Goal: Task Accomplishment & Management: Use online tool/utility

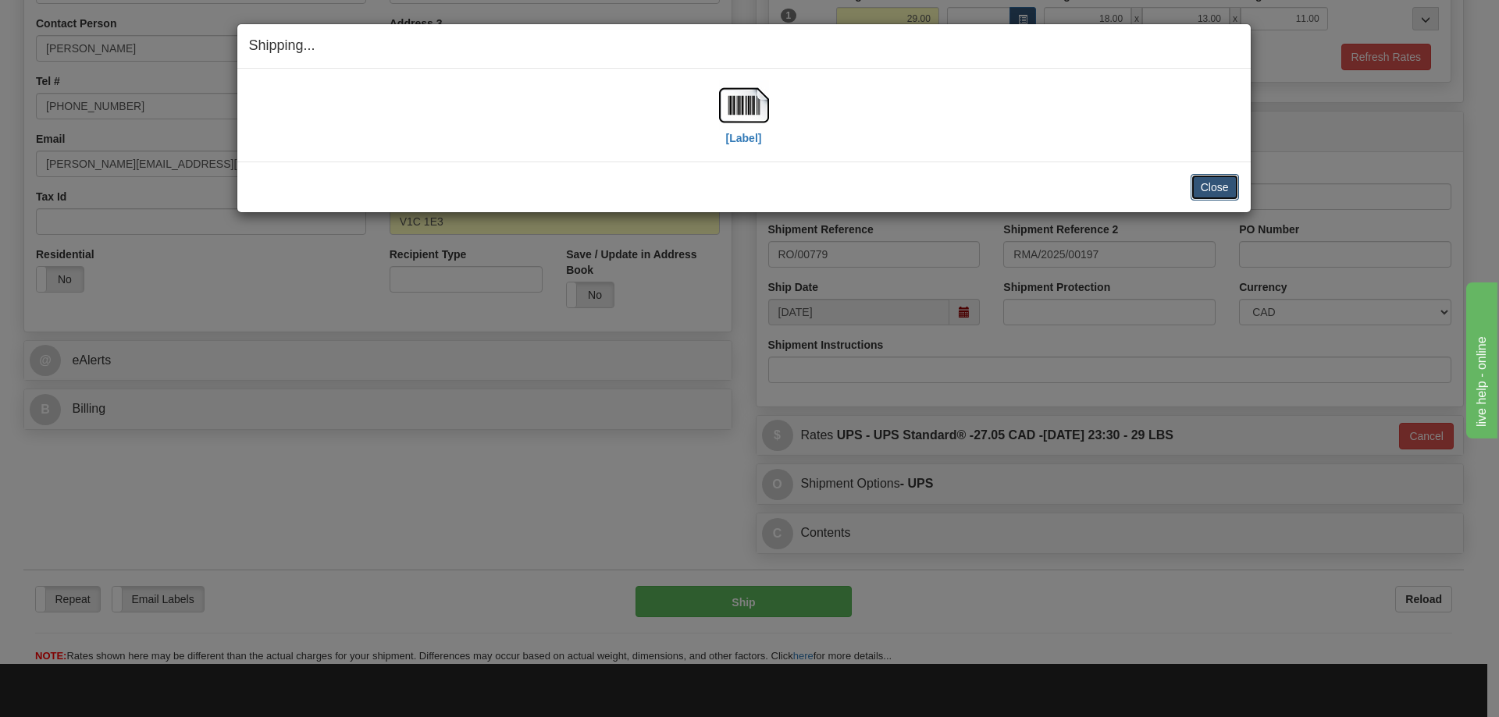
click at [1212, 186] on button "Close" at bounding box center [1215, 187] width 48 height 27
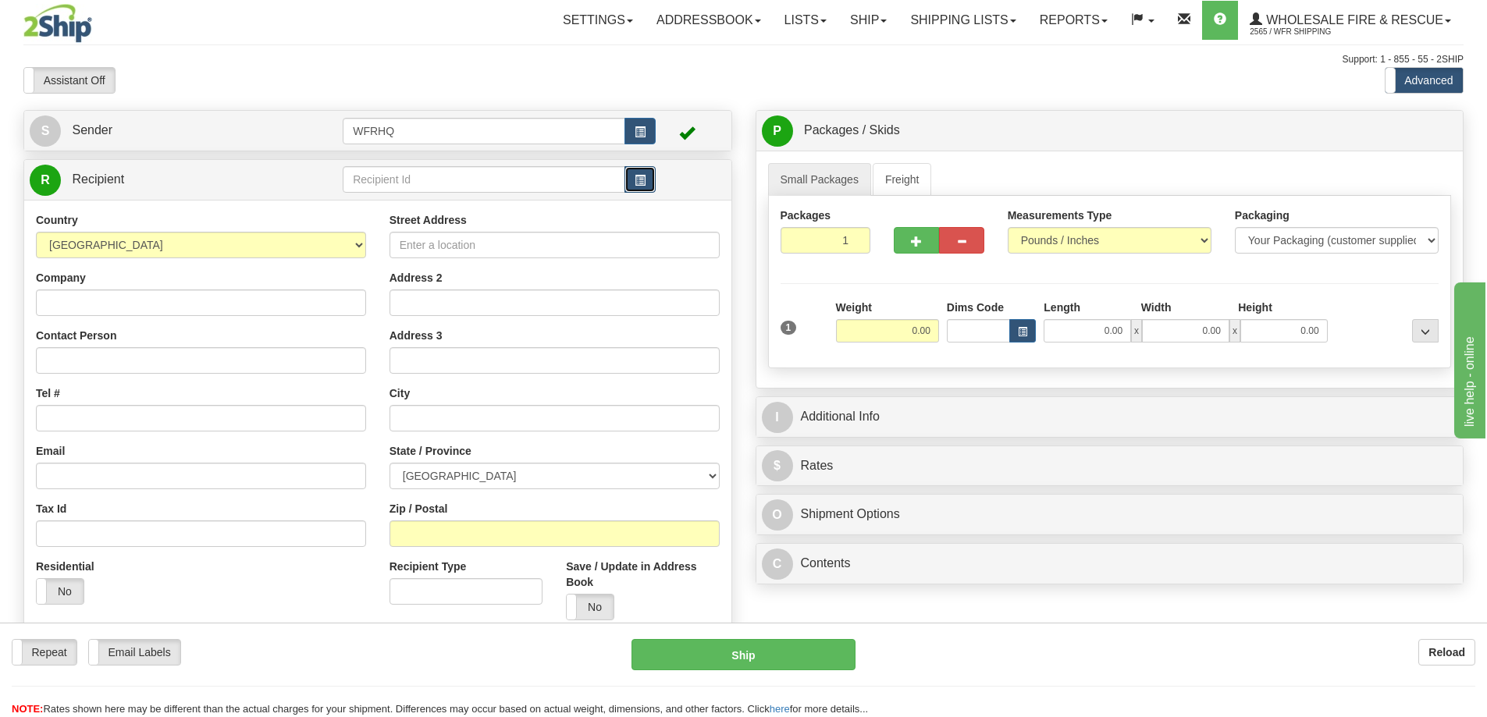
click at [639, 180] on span "button" at bounding box center [640, 181] width 11 height 10
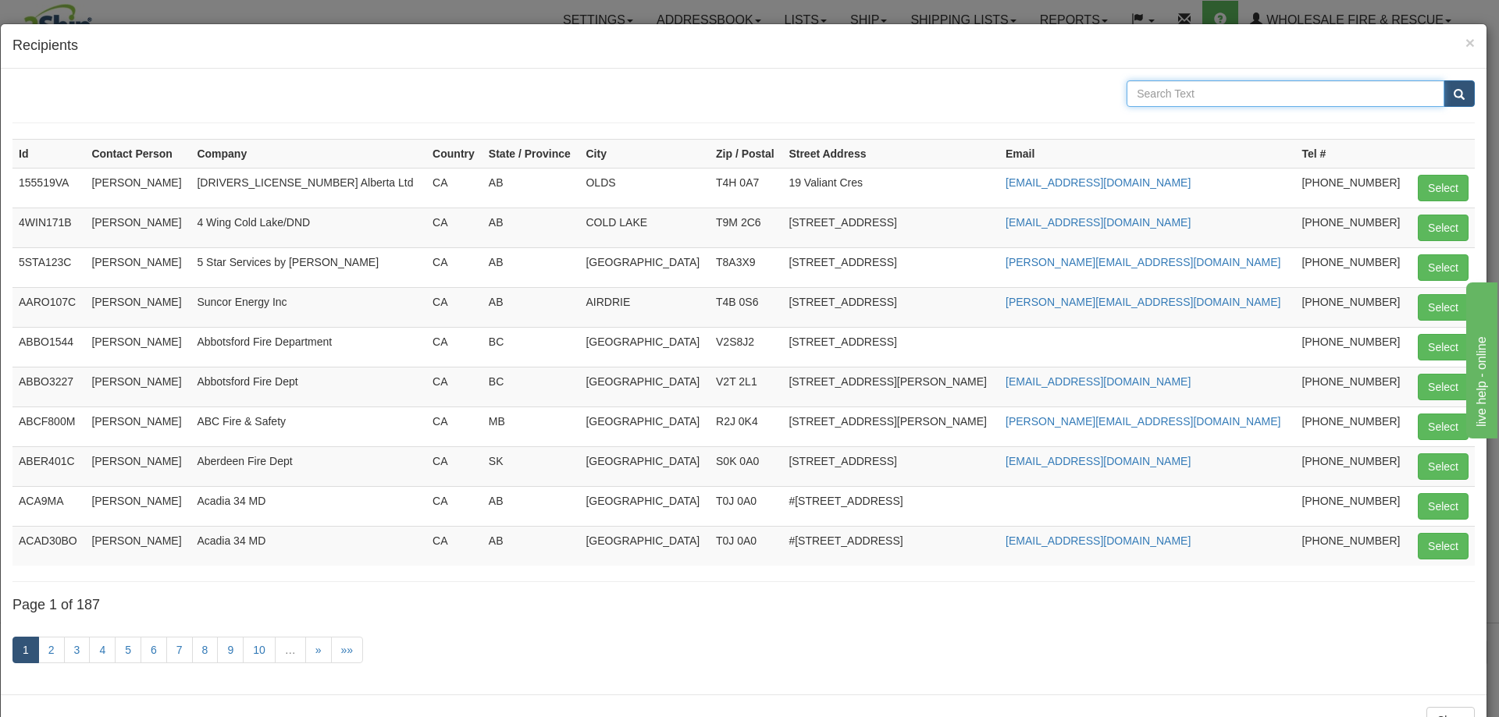
click at [1216, 97] on input "text" at bounding box center [1286, 93] width 318 height 27
type input "Liverpool"
click at [1444, 80] on button "submit" at bounding box center [1459, 93] width 31 height 27
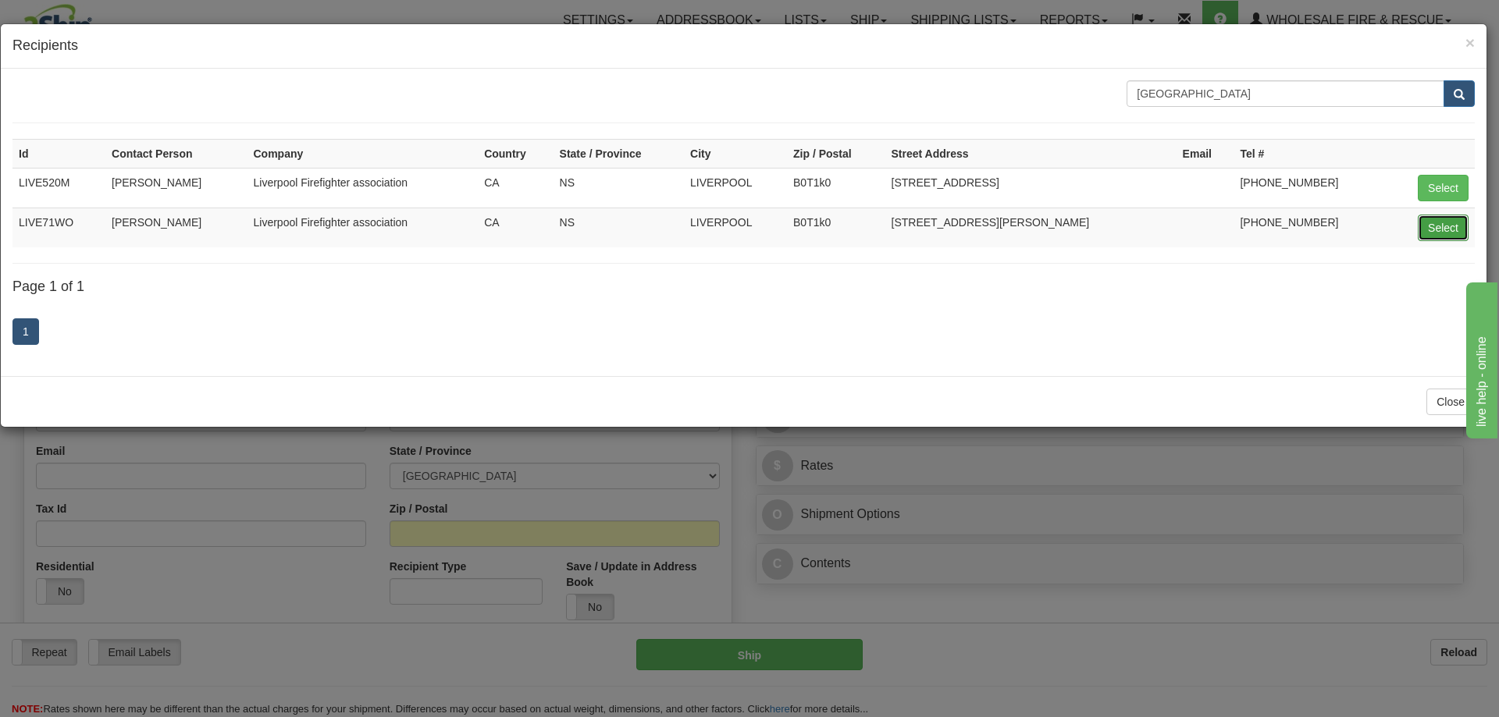
click at [1453, 231] on button "Select" at bounding box center [1443, 228] width 51 height 27
type input "LIVE71WO"
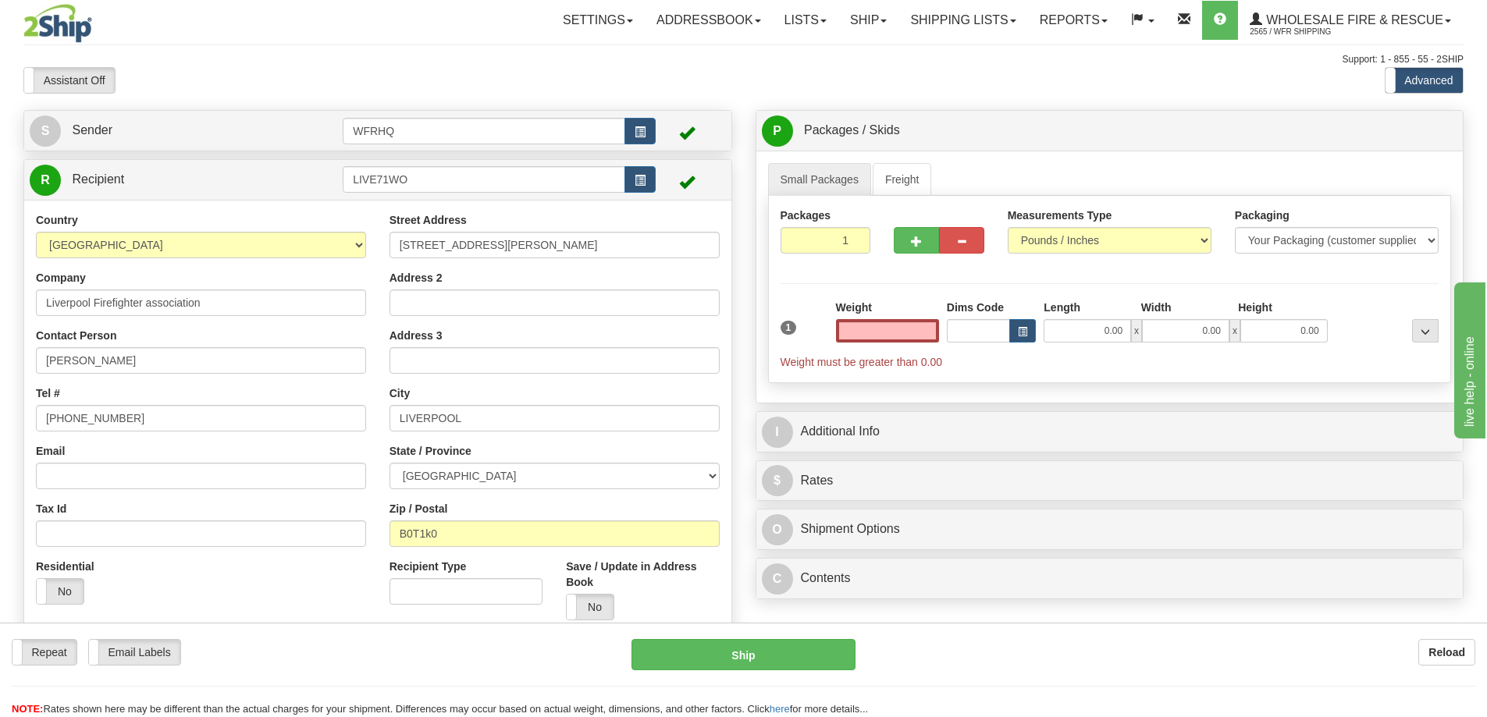
type input "0.00"
click at [880, 336] on input "0.00" at bounding box center [887, 330] width 103 height 23
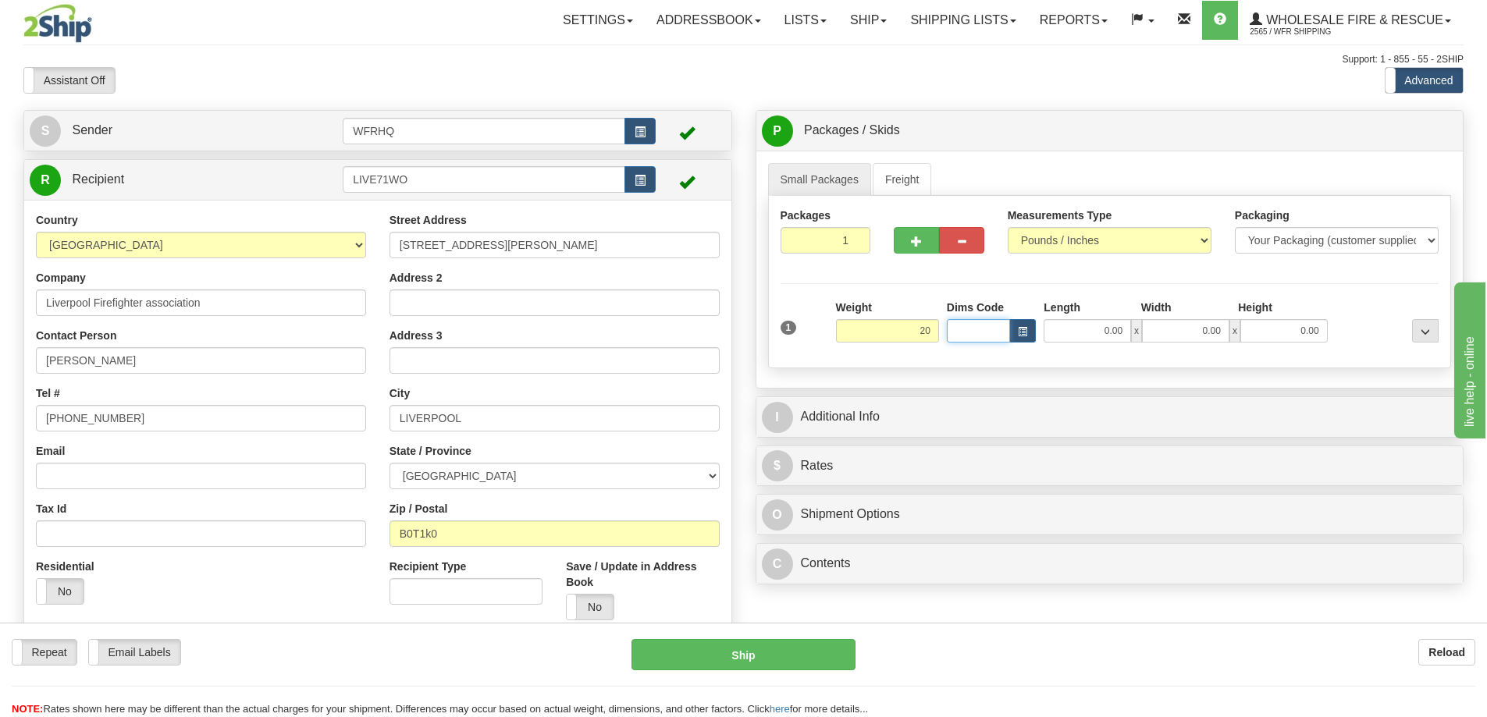
type input "20.00"
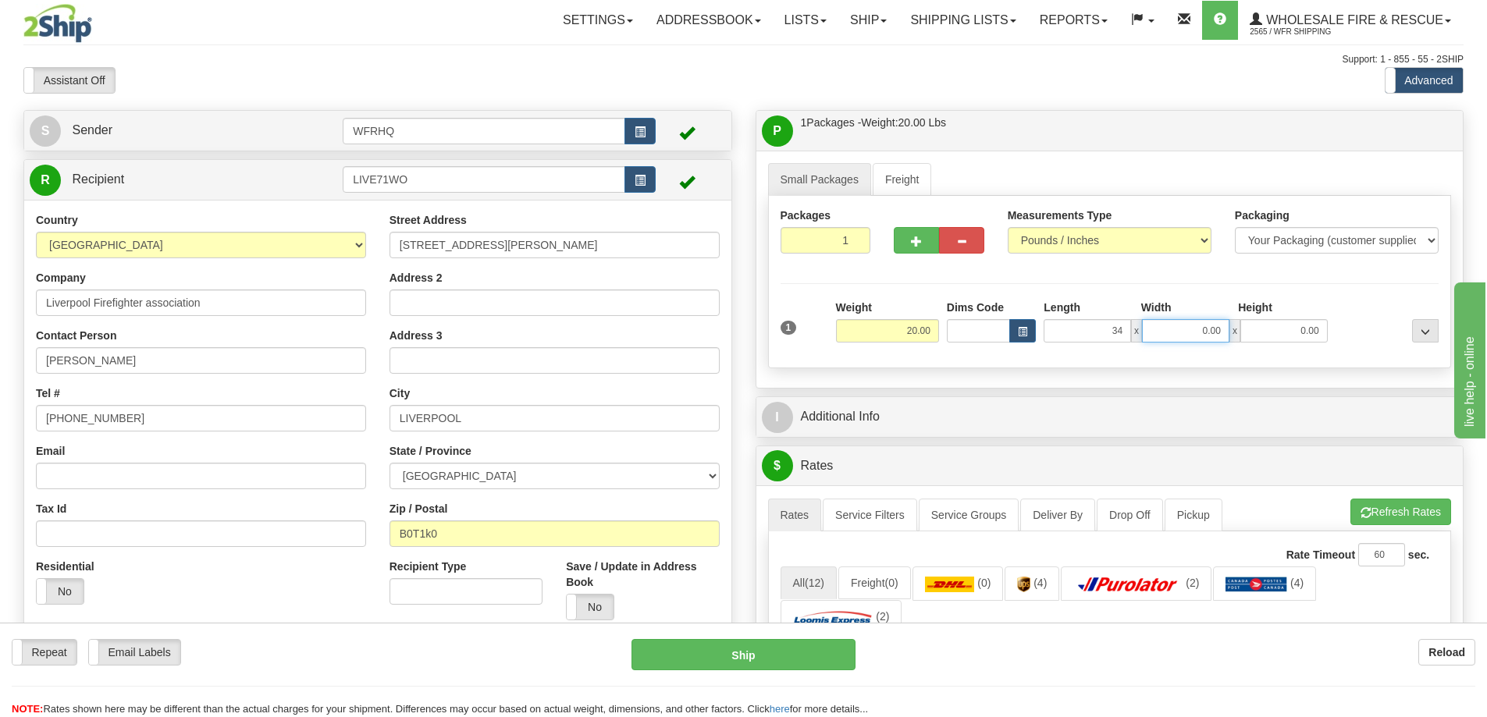
type input "34.00"
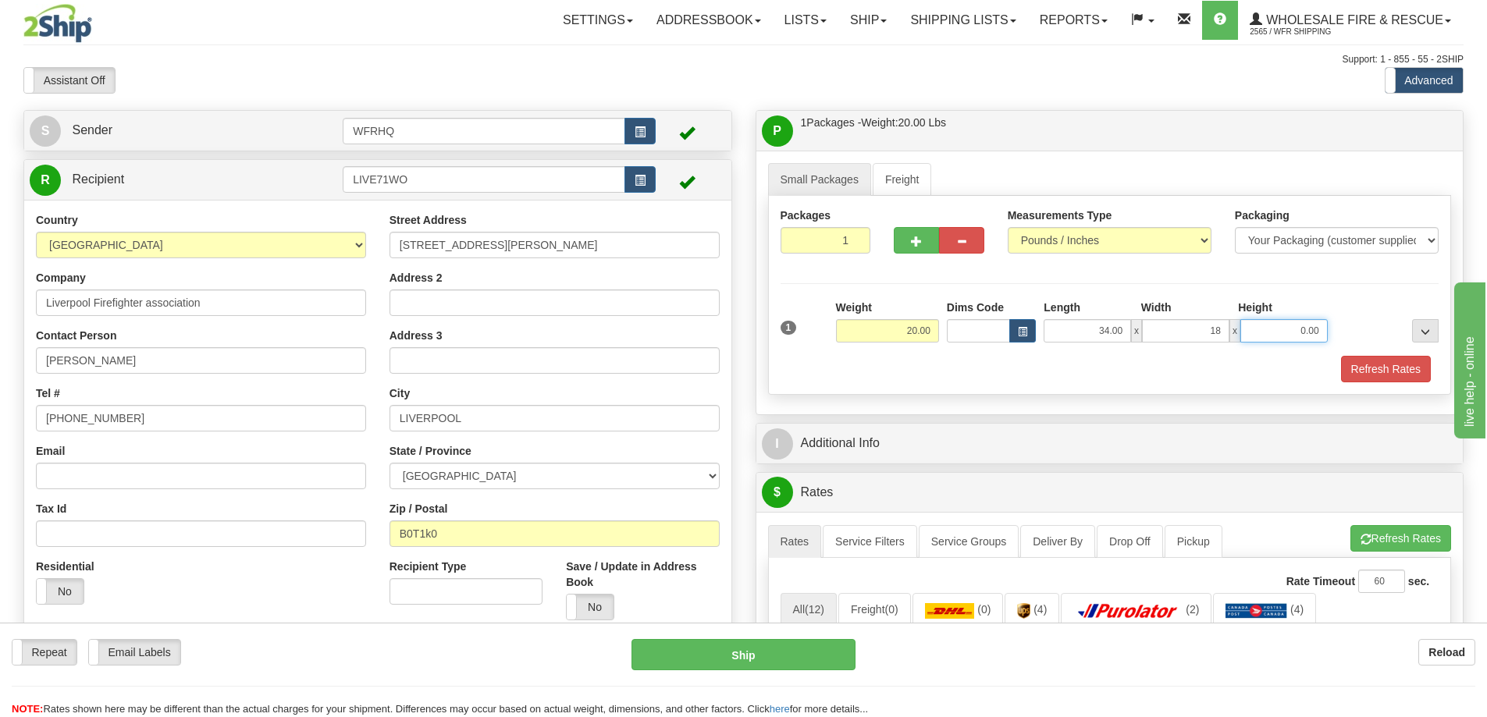
type input "18.00"
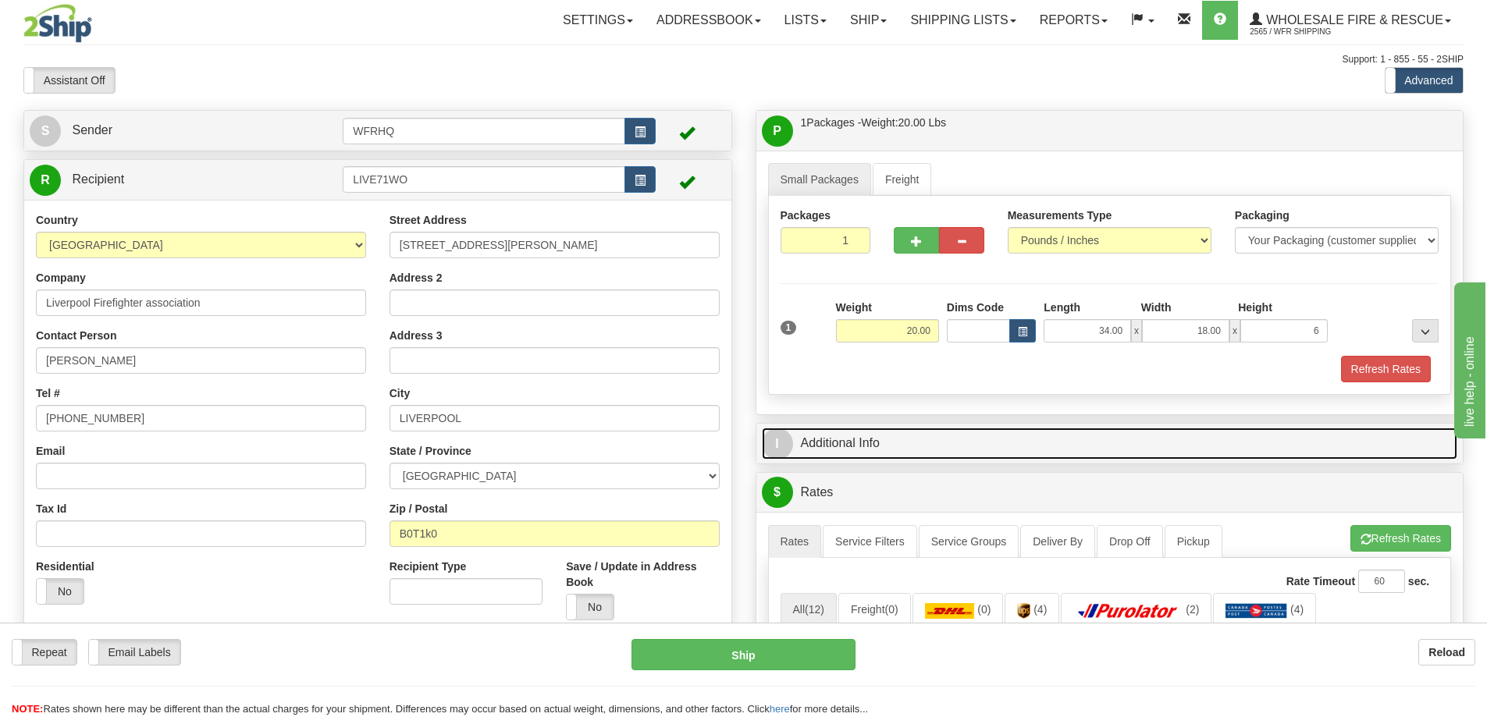
type input "6.00"
click at [898, 447] on link "I Additional Info" at bounding box center [1110, 444] width 696 height 32
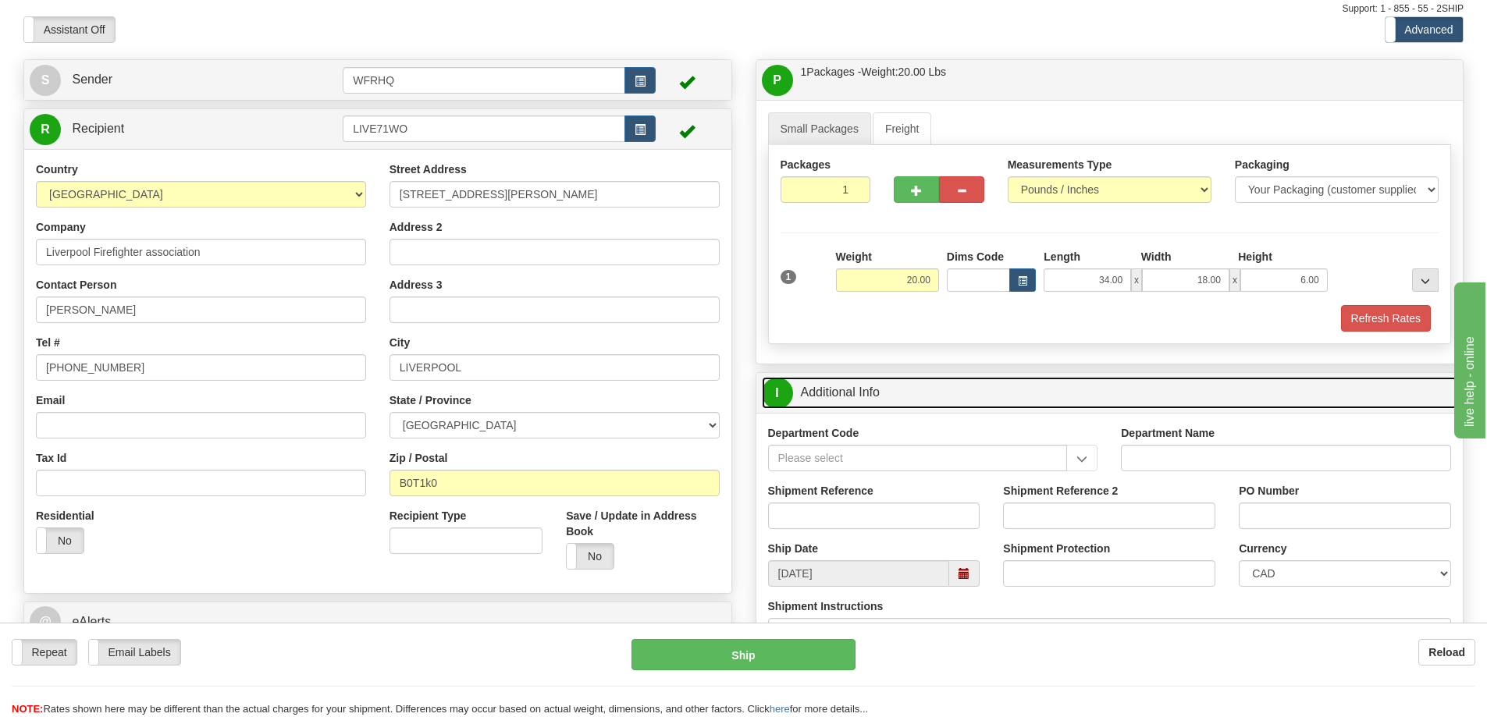
scroll to position [78, 0]
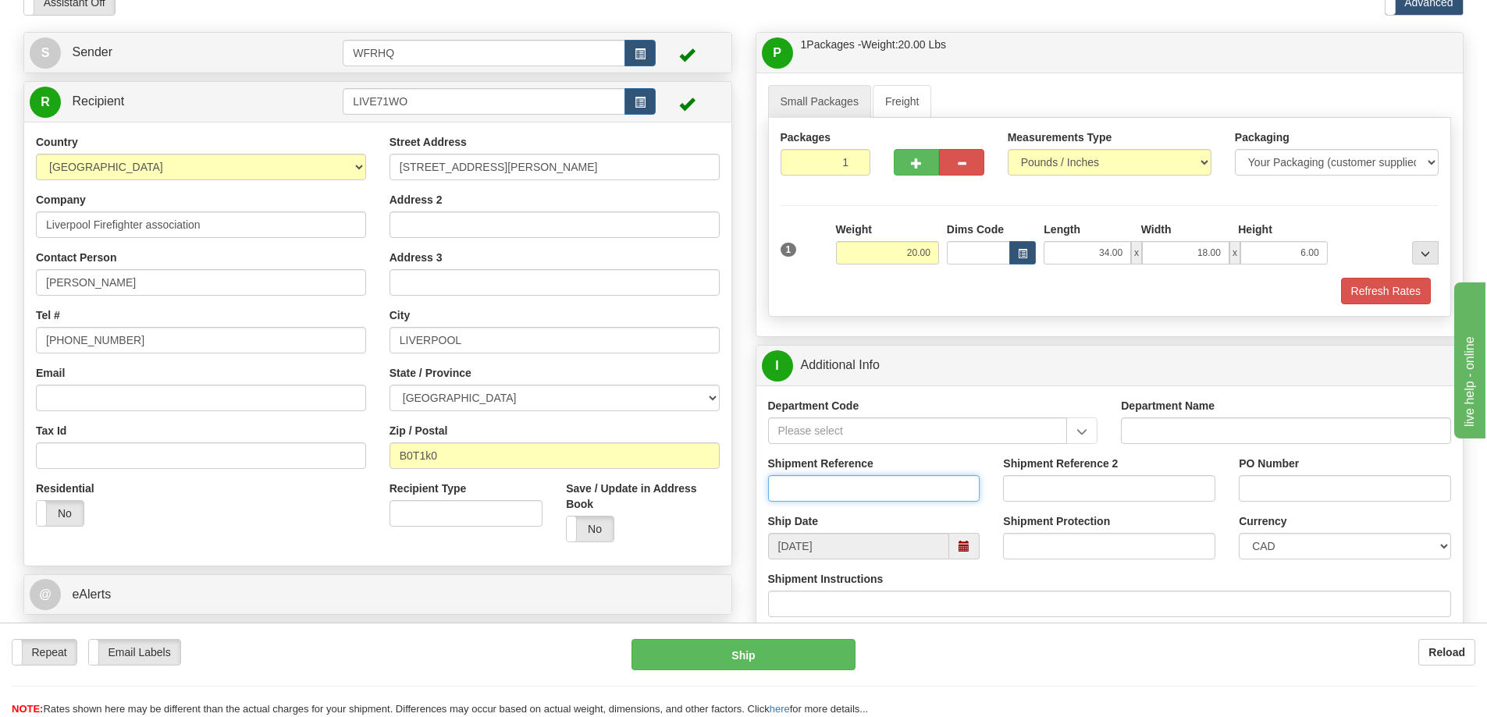
click at [830, 490] on input "Shipment Reference" at bounding box center [874, 488] width 212 height 27
type input "S45572 - 30103"
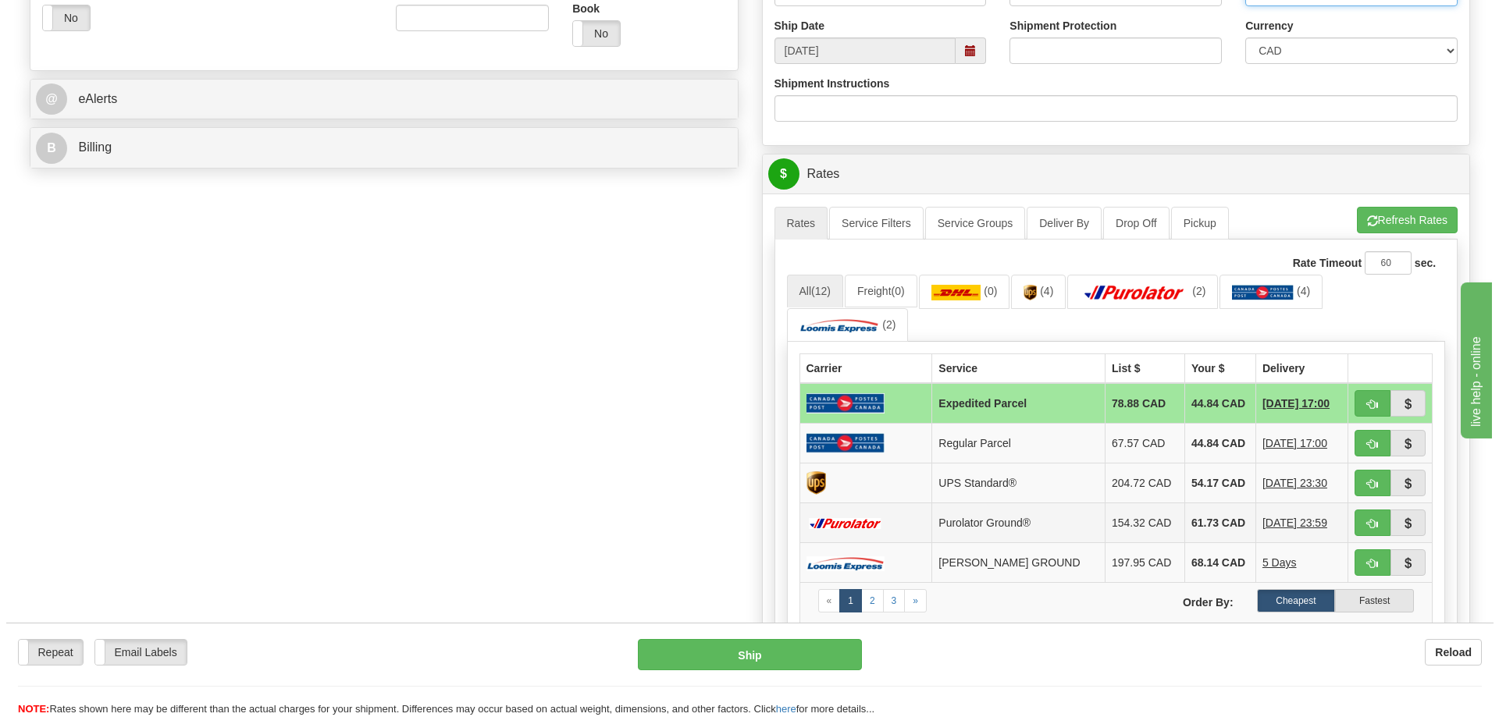
scroll to position [546, 0]
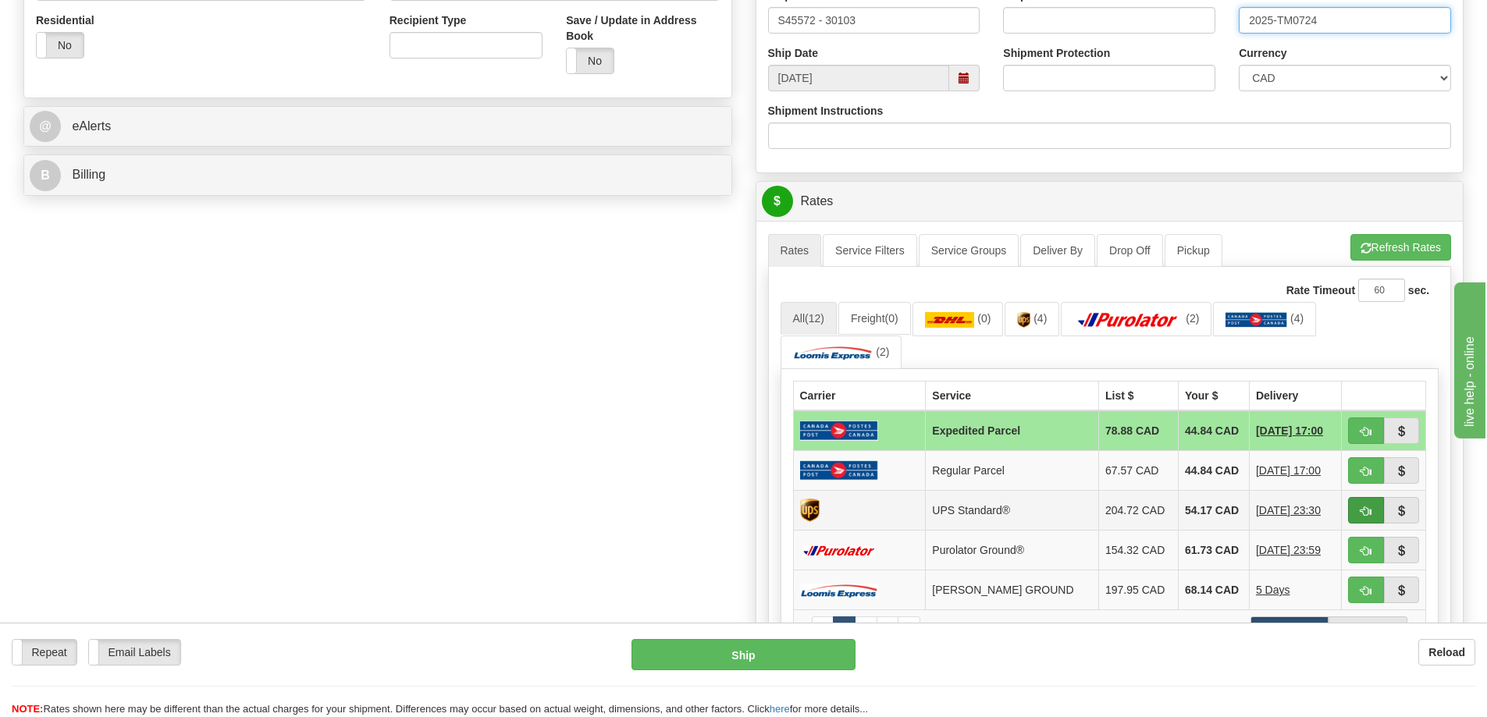
type input "2025-TM0724"
click at [1359, 510] on button "button" at bounding box center [1366, 510] width 36 height 27
type input "11"
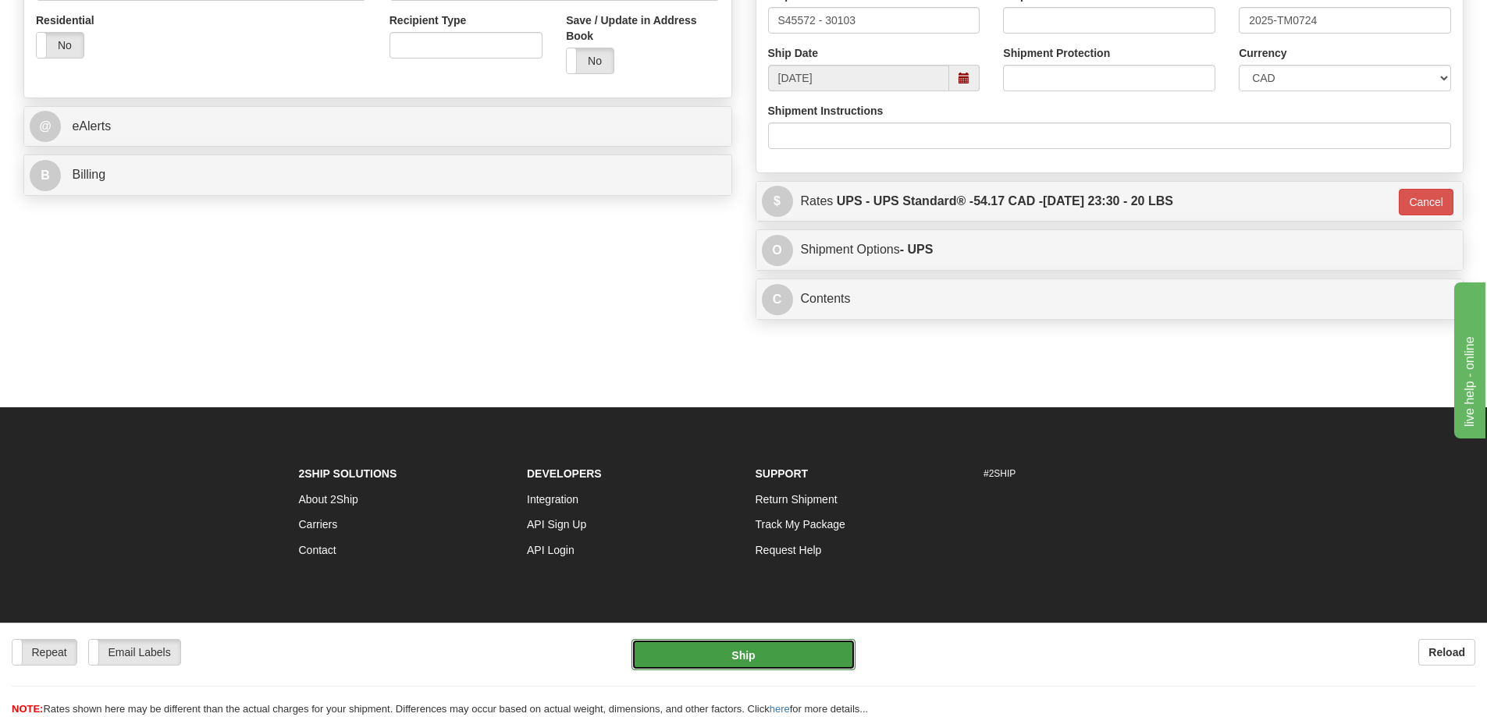
click at [713, 664] on button "Ship" at bounding box center [744, 654] width 224 height 31
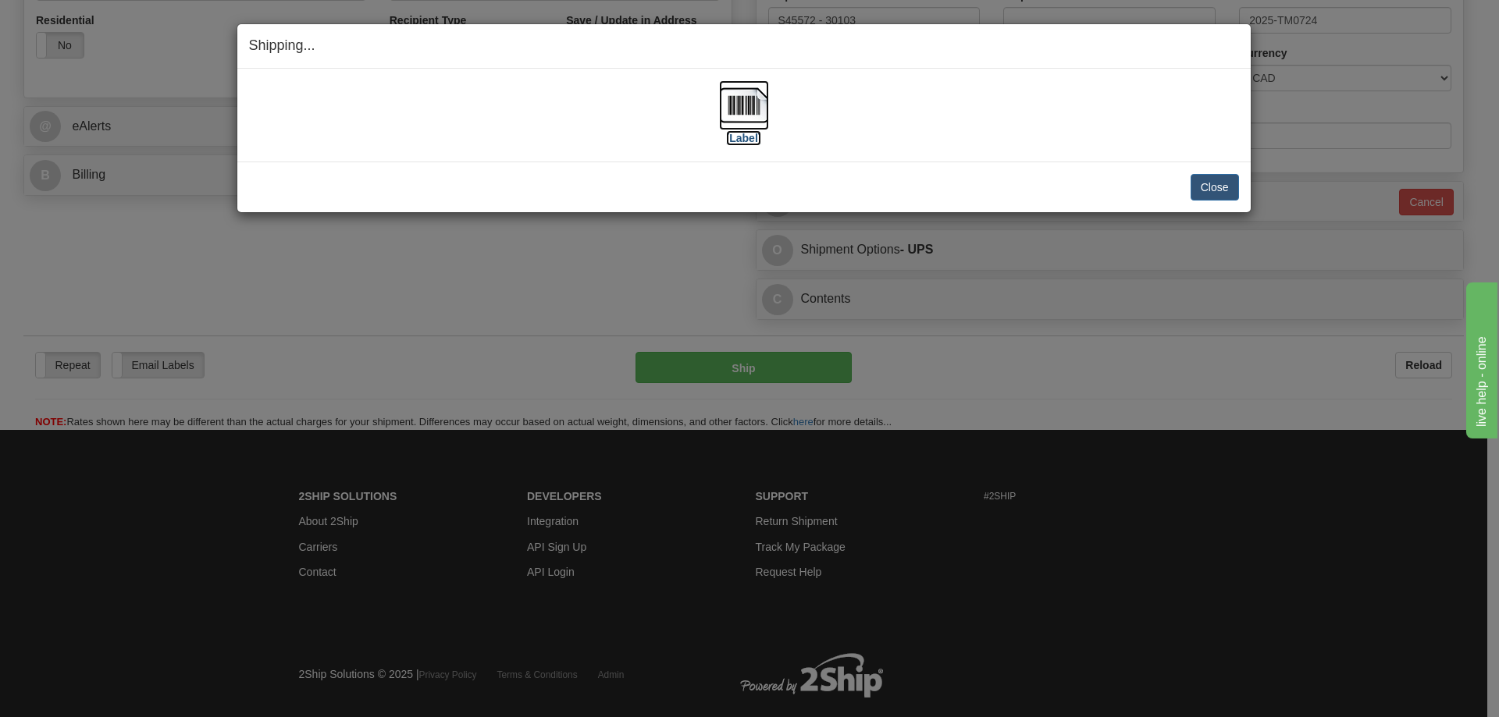
click at [749, 102] on img at bounding box center [744, 105] width 50 height 50
drag, startPoint x: 652, startPoint y: 172, endPoint x: 746, endPoint y: 169, distance: 93.7
click at [653, 172] on div "Close Cancel Cancel Shipment and Quit Pickup Quit Pickup ONLY" at bounding box center [743, 187] width 1013 height 51
click at [1187, 184] on div "Close Cancel" at bounding box center [744, 187] width 990 height 27
click at [1217, 185] on button "Close" at bounding box center [1215, 187] width 48 height 27
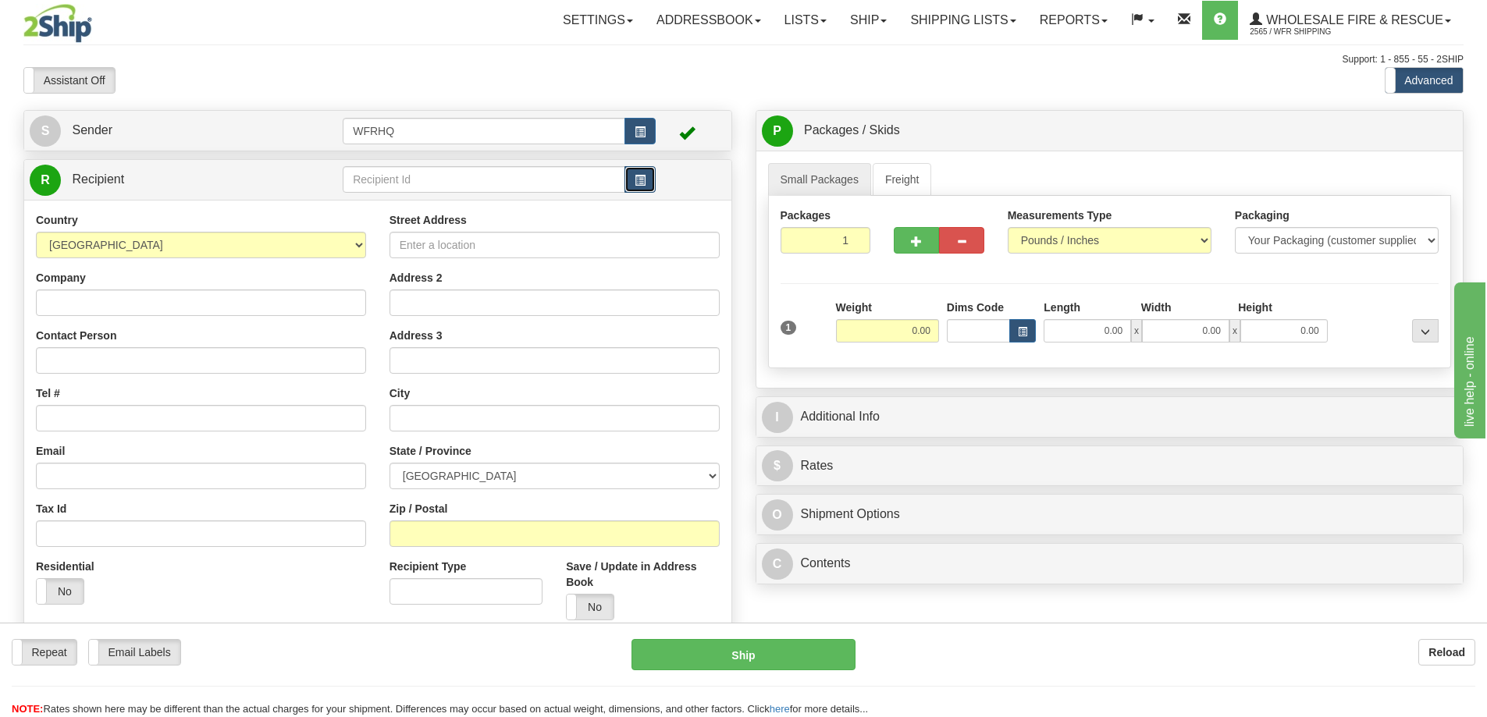
click at [638, 178] on span "button" at bounding box center [640, 181] width 11 height 10
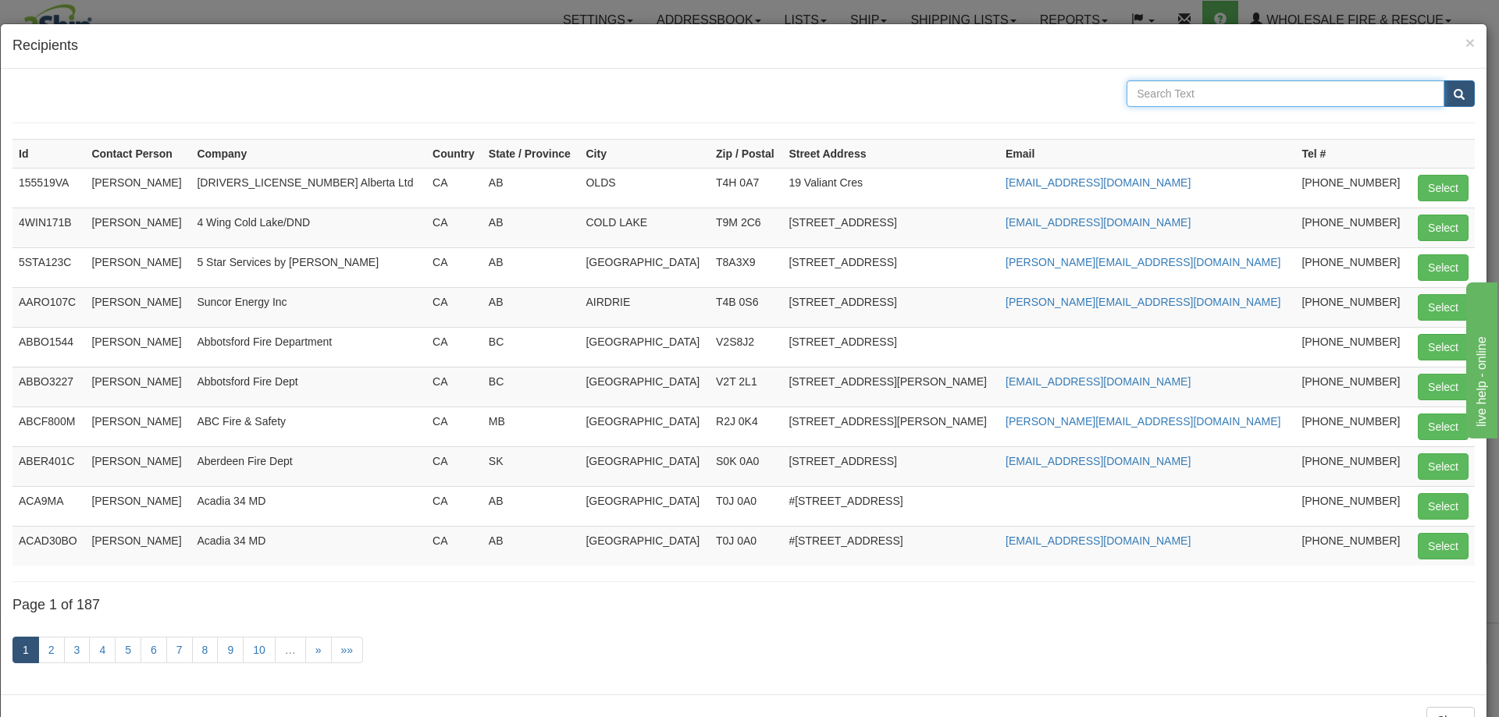
click at [1184, 99] on input "text" at bounding box center [1286, 93] width 318 height 27
type input "Stettler"
click at [1444, 80] on button "submit" at bounding box center [1459, 93] width 31 height 27
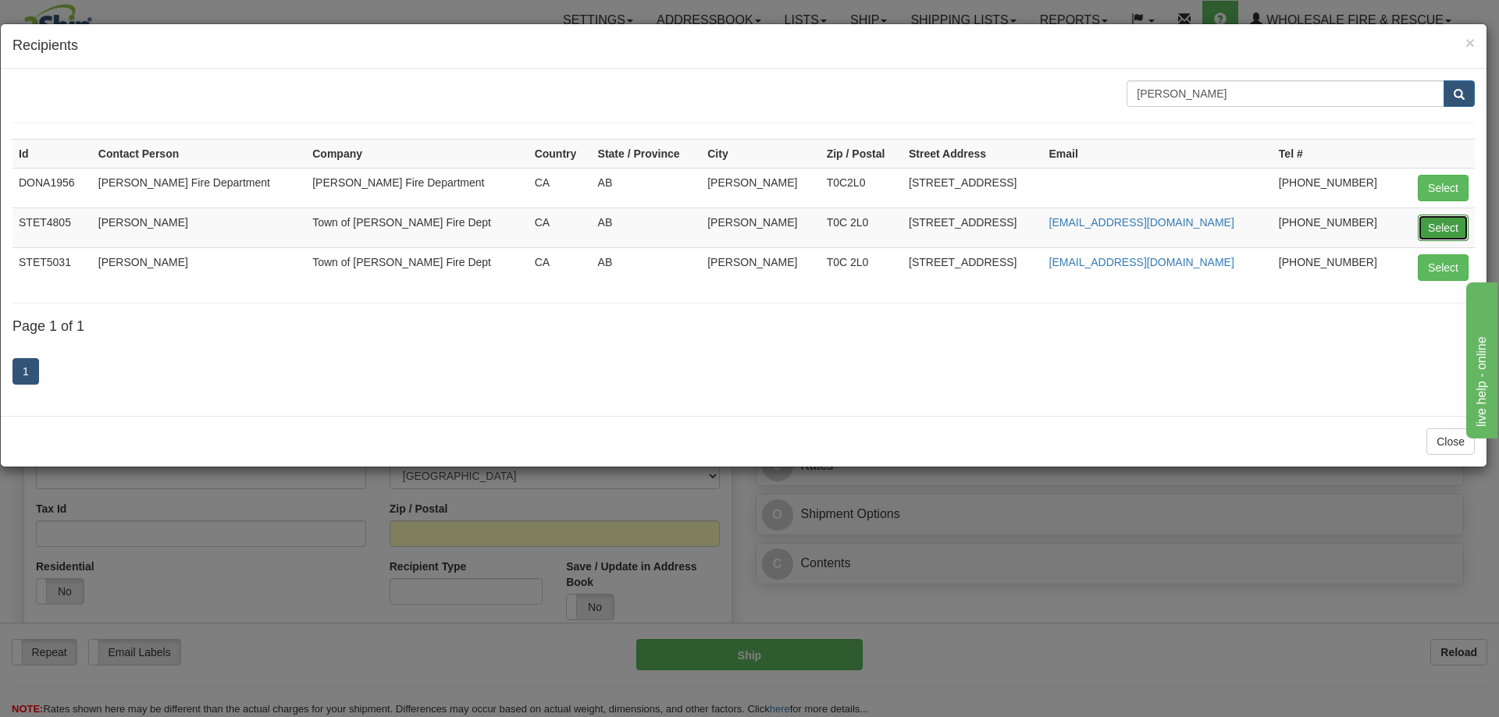
click at [1447, 224] on button "Select" at bounding box center [1443, 228] width 51 height 27
type input "STET4805"
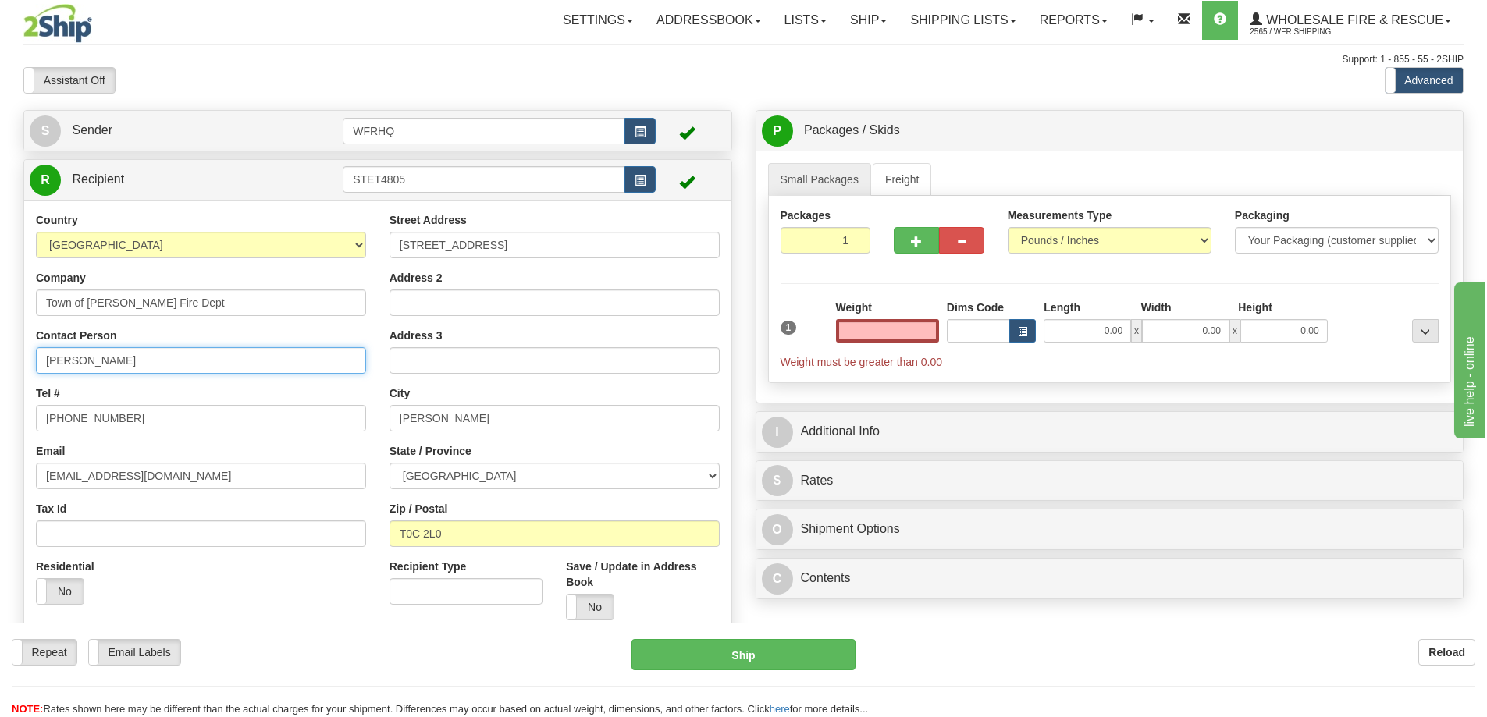
type input "0.00"
drag, startPoint x: -91, startPoint y: 358, endPoint x: -122, endPoint y: 361, distance: 31.4
click at [0, 361] on html "Training Course Close Toggle navigation Settings Shipping Preferences New Sende…" at bounding box center [743, 358] width 1487 height 717
type input "Troy Auton"
click at [902, 334] on input "0.00" at bounding box center [887, 330] width 103 height 23
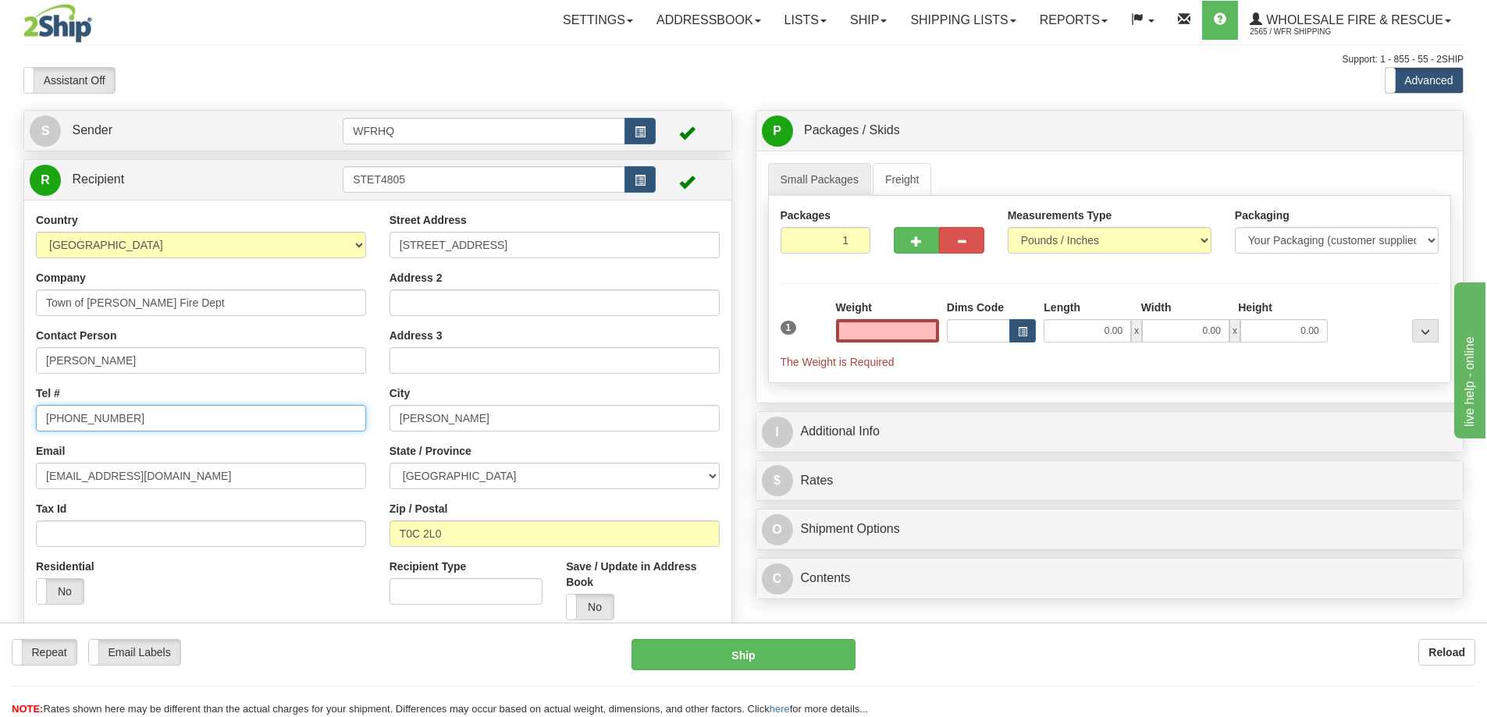
type input "0.00"
drag, startPoint x: 140, startPoint y: 418, endPoint x: 90, endPoint y: 420, distance: 50.0
click at [90, 420] on input "403-742-9463" at bounding box center [201, 418] width 330 height 27
type input "403-742-2083"
click at [895, 330] on input "0.00" at bounding box center [887, 330] width 103 height 23
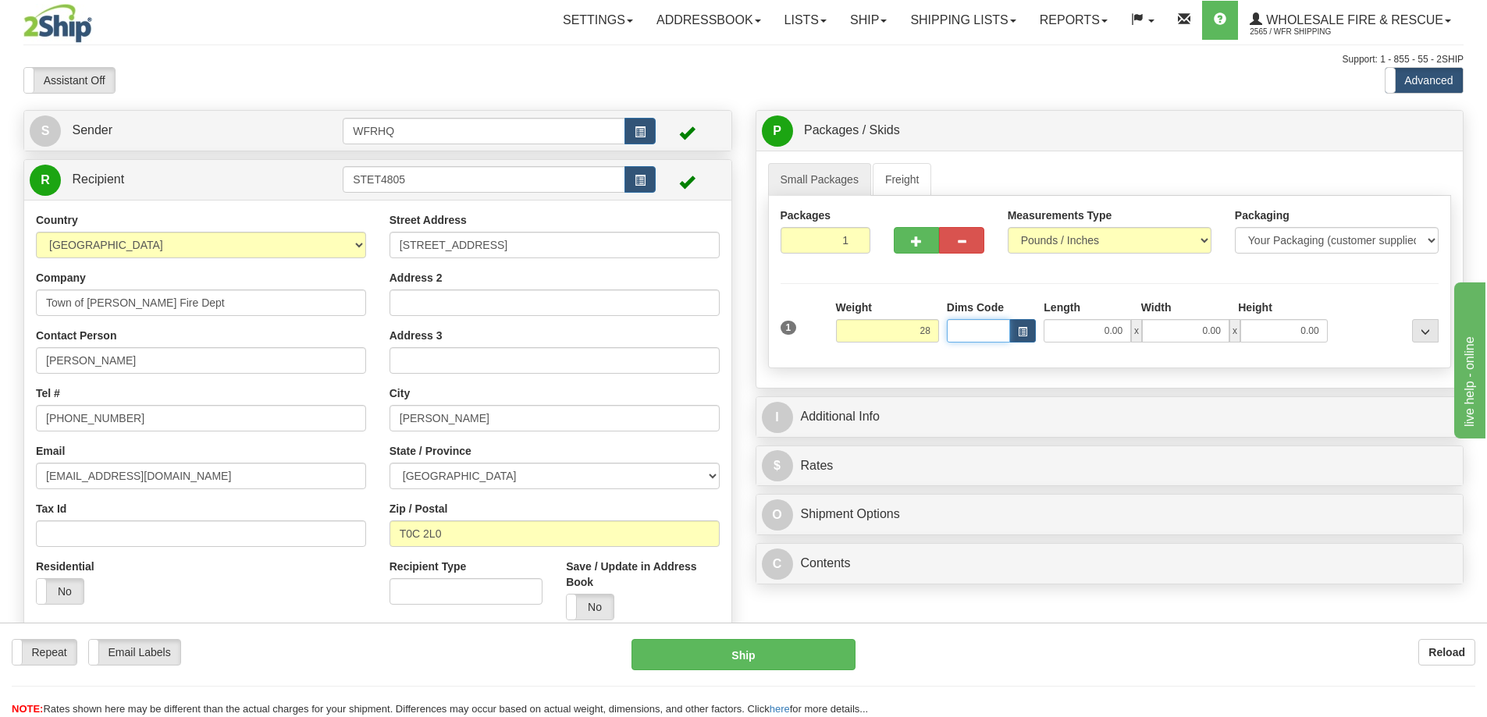
type input "28.00"
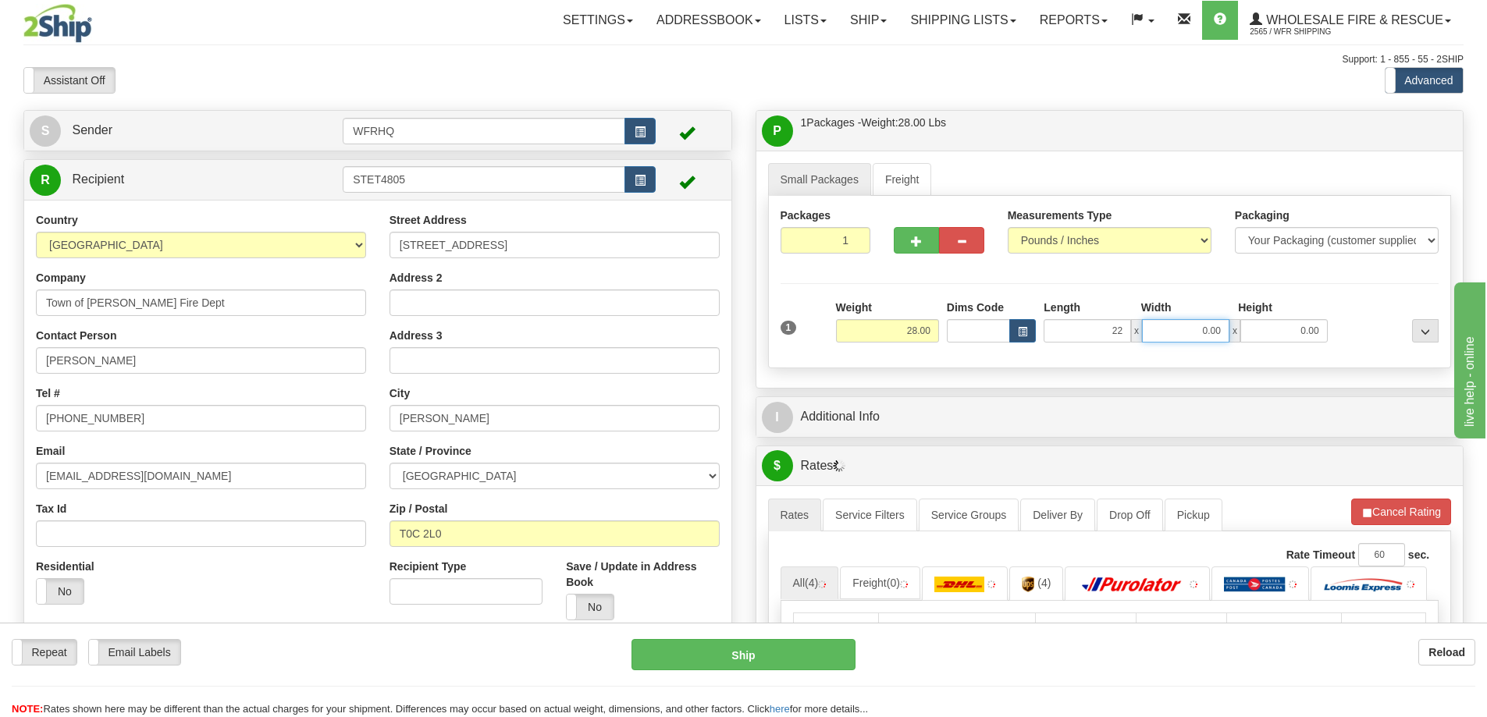
type input "22.00"
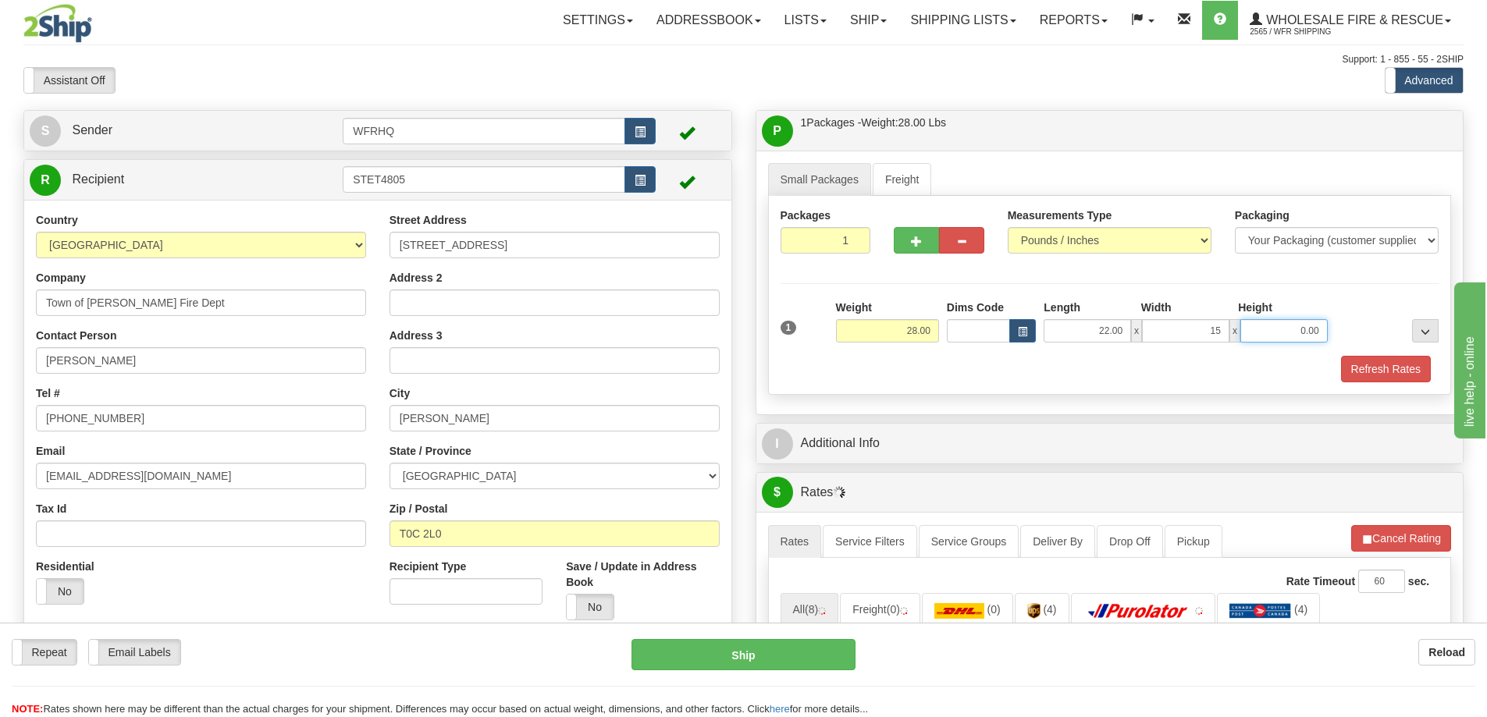
type input "15.00"
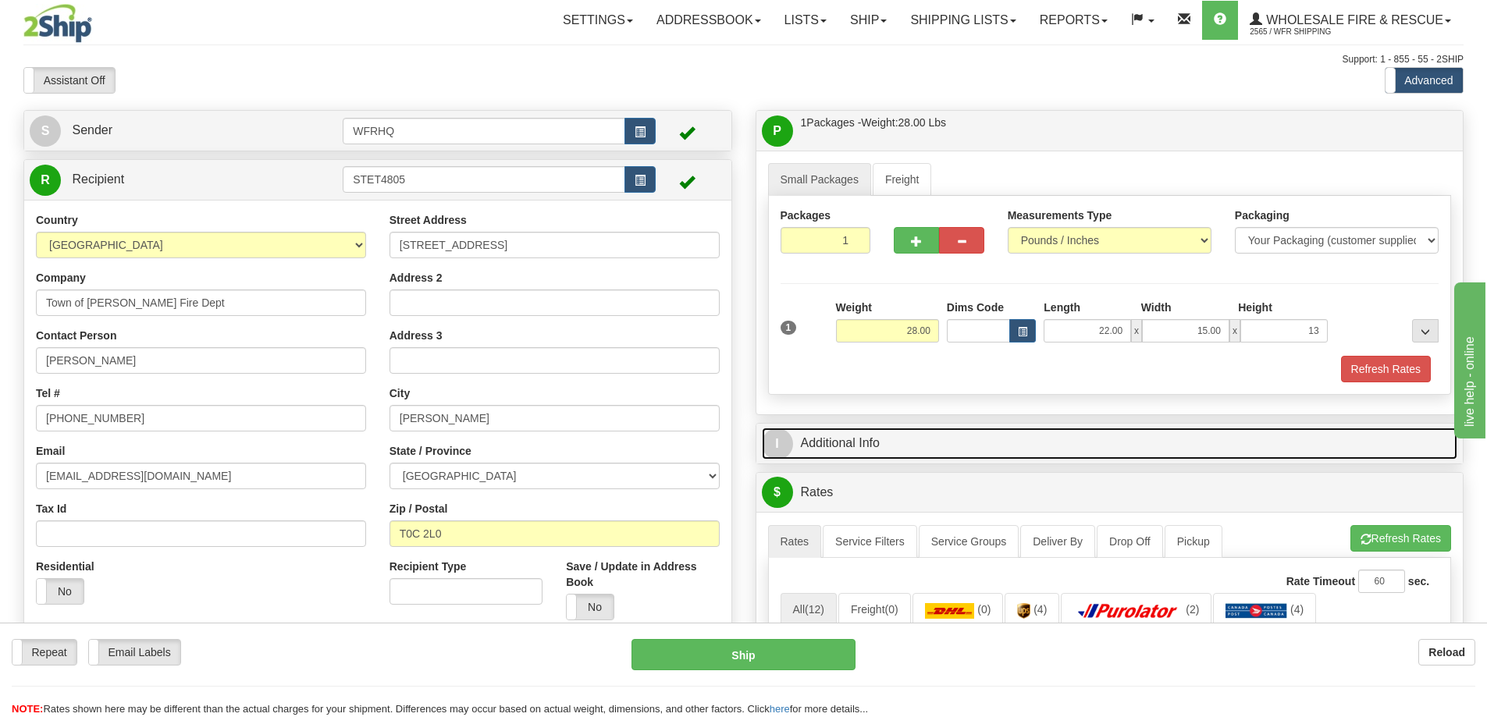
type input "13.00"
click at [871, 436] on link "I Additional Info" at bounding box center [1110, 444] width 696 height 32
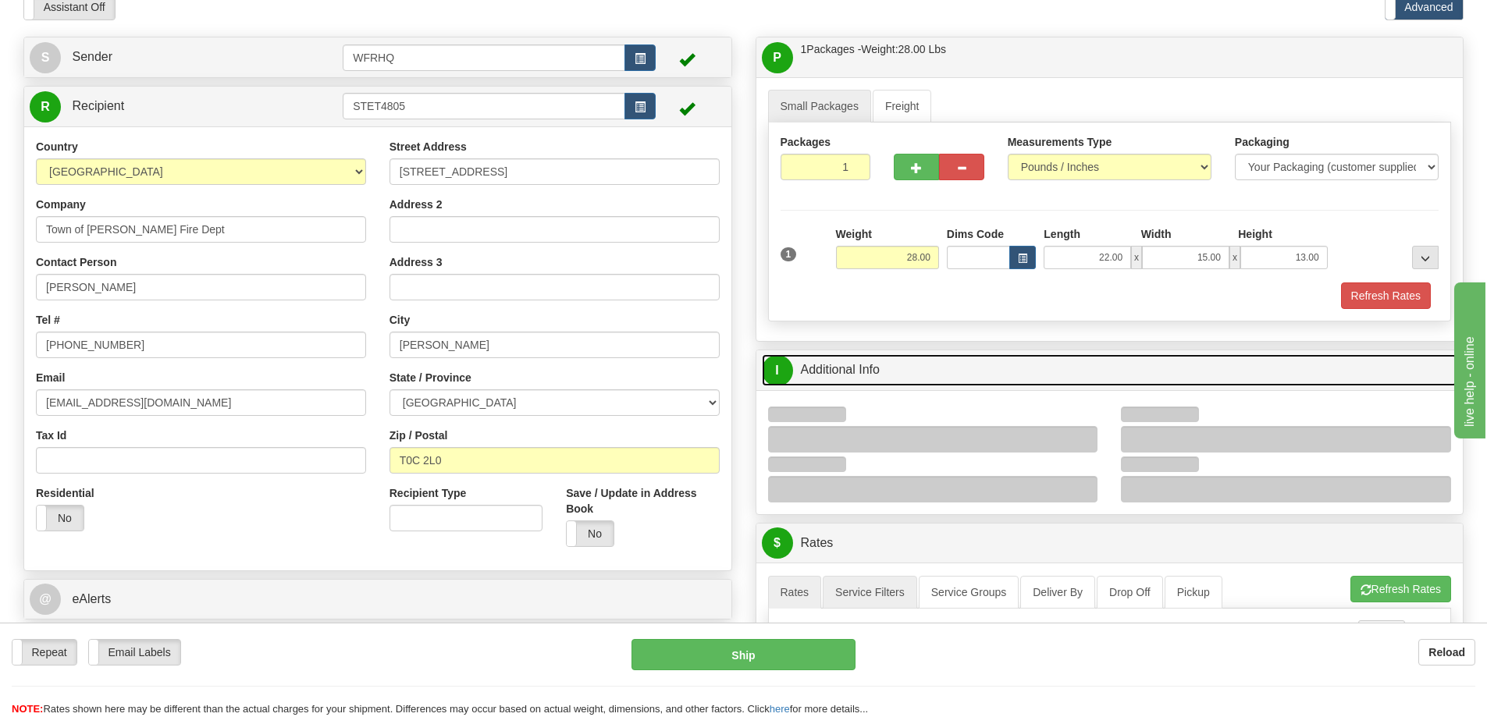
scroll to position [234, 0]
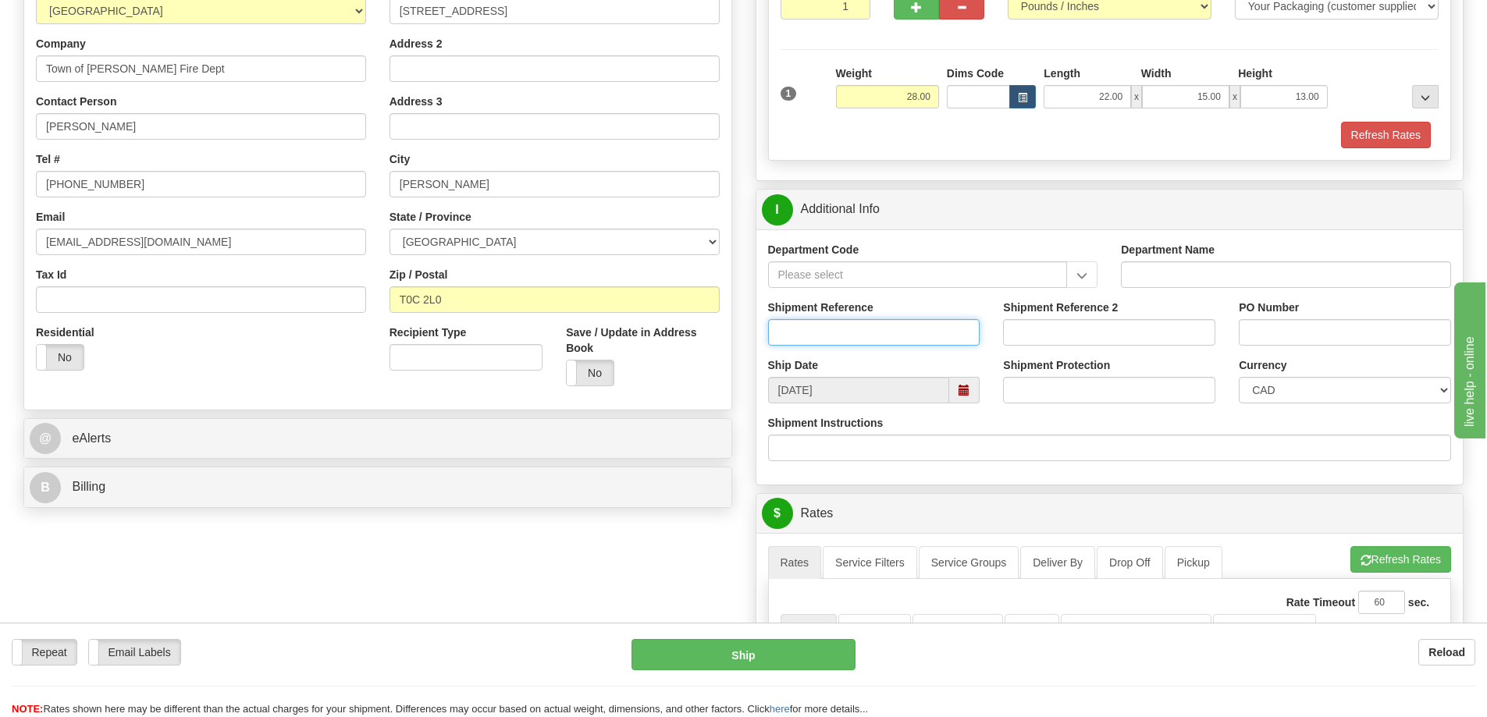
click at [821, 335] on input "Shipment Reference" at bounding box center [874, 332] width 212 height 27
type input "S45763 - 30289"
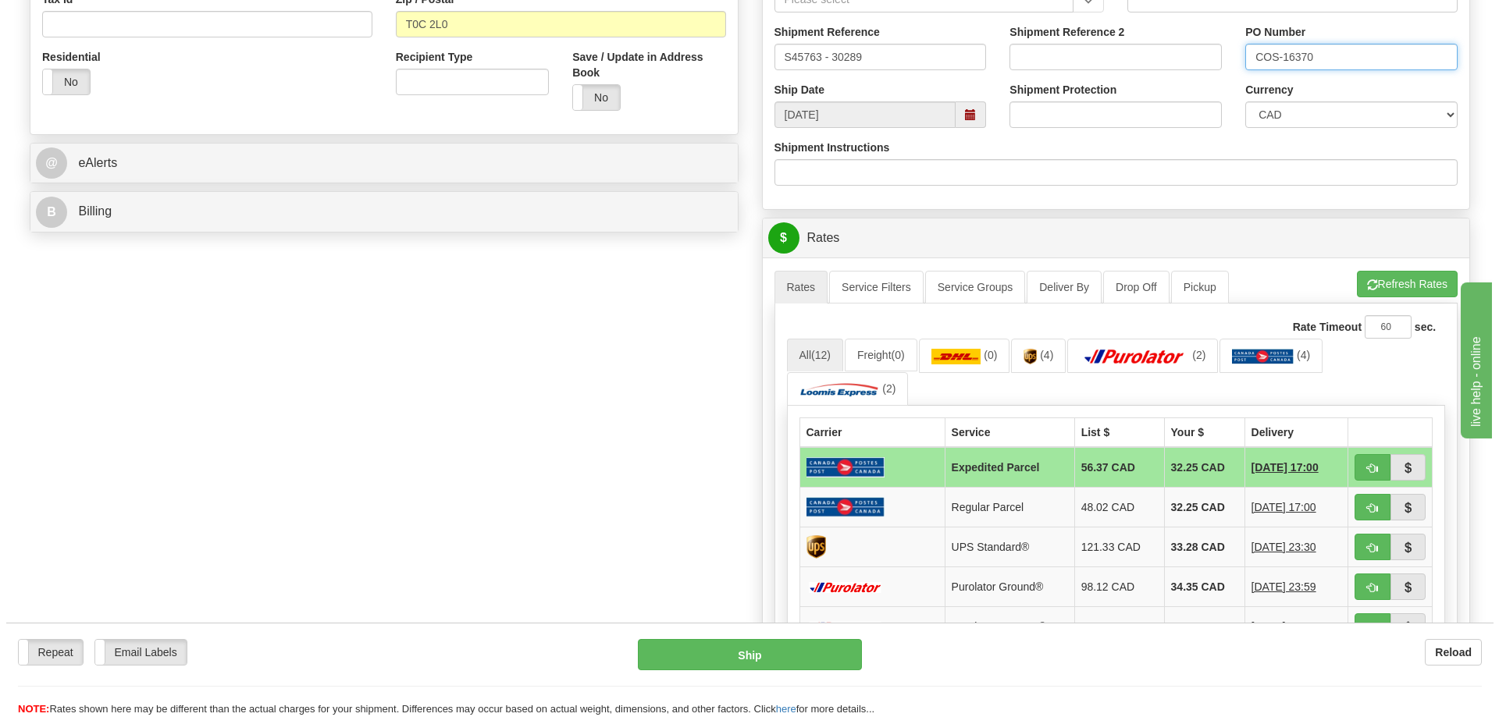
scroll to position [546, 0]
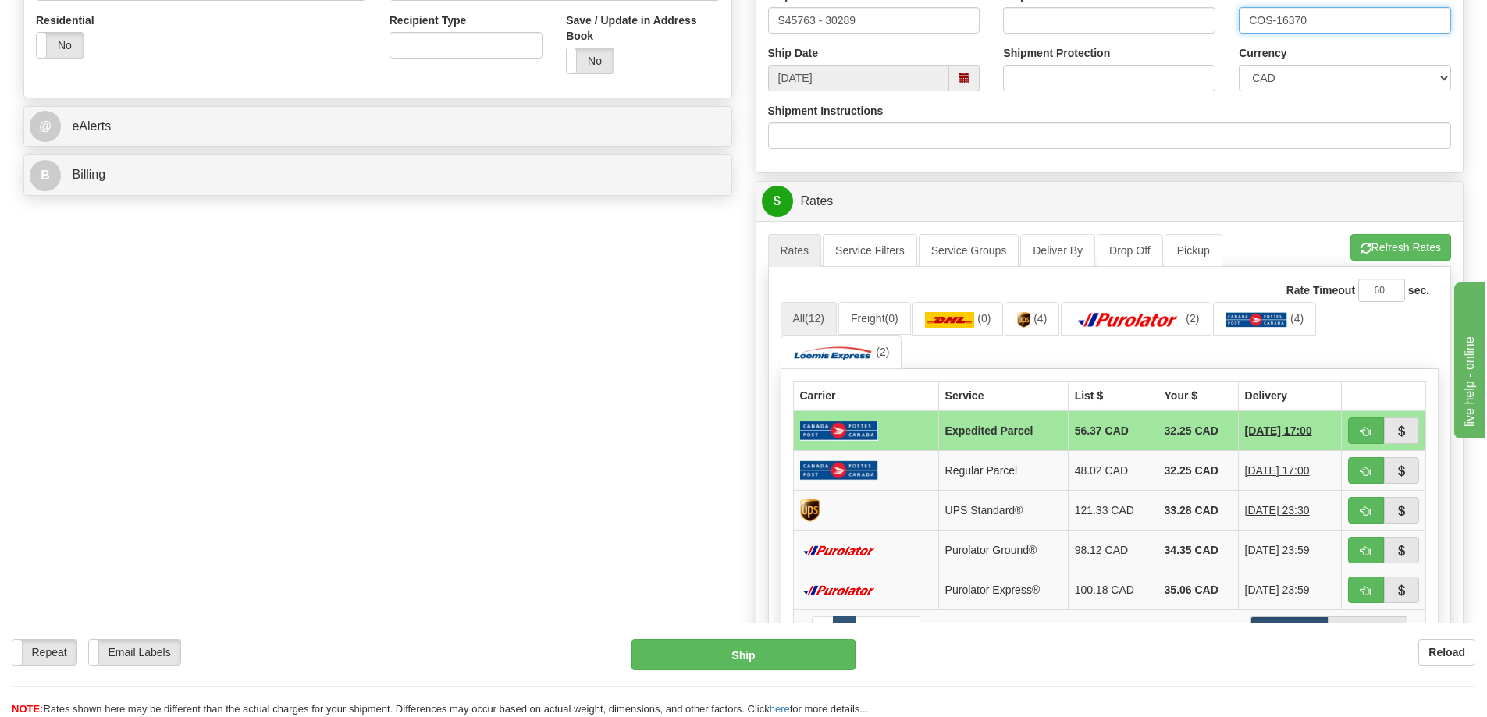
type input "COS-16370"
click at [1368, 511] on span "button" at bounding box center [1366, 512] width 11 height 10
type input "11"
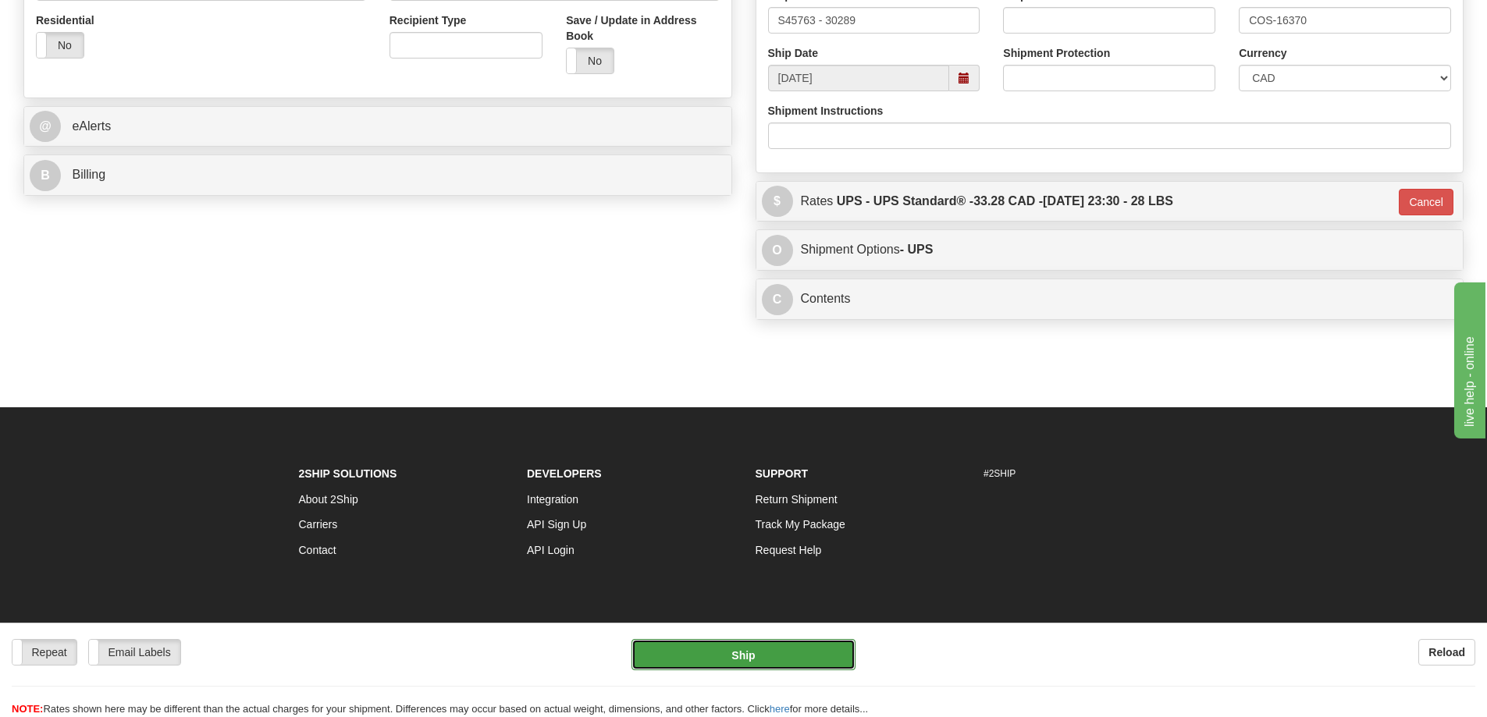
click at [749, 655] on button "Ship" at bounding box center [744, 654] width 224 height 31
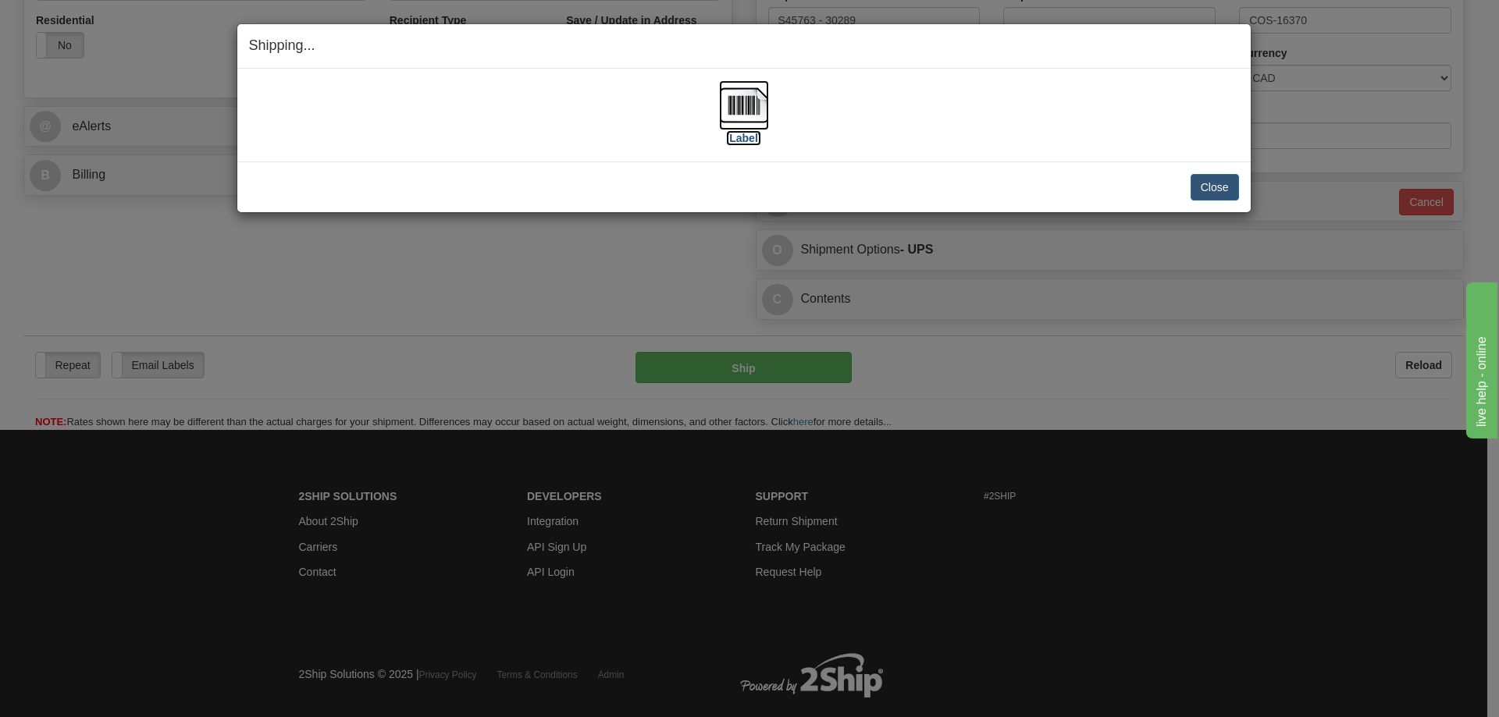
click at [746, 110] on img at bounding box center [744, 105] width 50 height 50
click at [1011, 174] on div "Close Cancel" at bounding box center [744, 187] width 990 height 27
